Goal: Transaction & Acquisition: Book appointment/travel/reservation

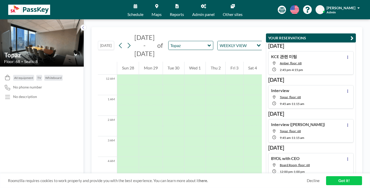
scroll to position [99, 0]
click at [126, 42] on icon at bounding box center [128, 46] width 5 height 8
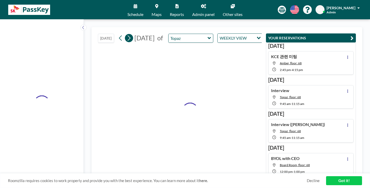
click at [126, 35] on icon at bounding box center [128, 38] width 5 height 8
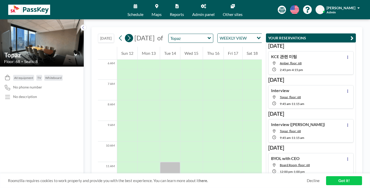
scroll to position [125, 0]
click at [117, 35] on button at bounding box center [121, 38] width 8 height 8
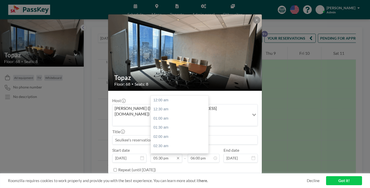
scroll to position [287, 0]
drag, startPoint x: 166, startPoint y: 134, endPoint x: 176, endPoint y: 135, distance: 10.3
click at [166, 154] on input "05:30 pm" at bounding box center [166, 158] width 32 height 9
type input "05:15 pm"
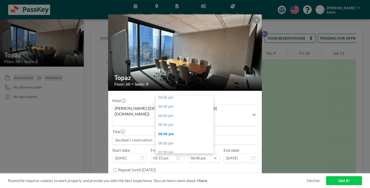
click at [195, 154] on input "06:00 pm" at bounding box center [204, 158] width 32 height 9
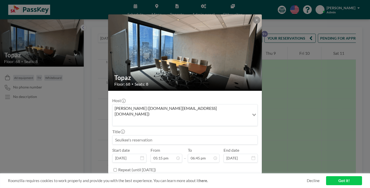
type input "06:45 pm"
click at [232, 178] on button "BOOK NOW" at bounding box center [245, 182] width 26 height 9
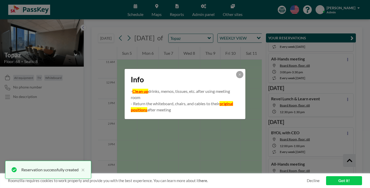
scroll to position [133, 0]
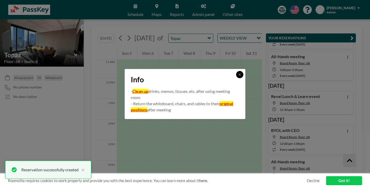
click at [238, 76] on icon at bounding box center [239, 74] width 3 height 3
